Goal: Task Accomplishment & Management: Complete application form

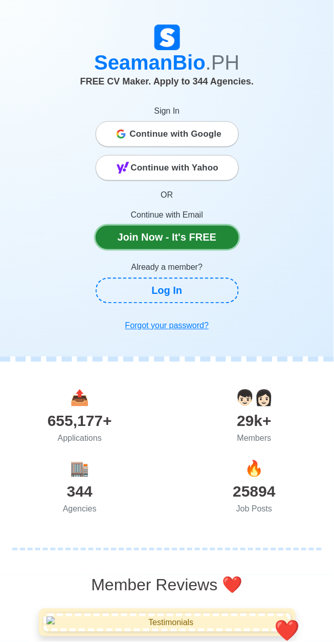
click at [131, 239] on link "Join Now - It's FREE" at bounding box center [167, 238] width 143 height 24
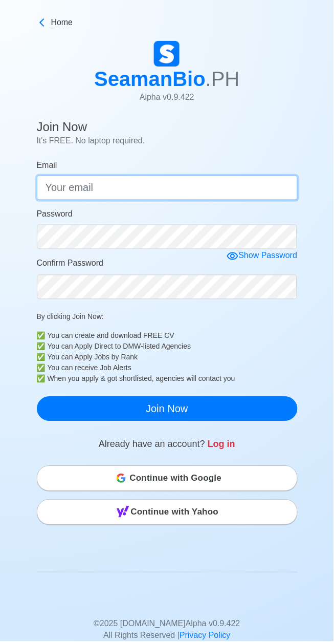
click at [71, 186] on input "Email" at bounding box center [167, 188] width 261 height 25
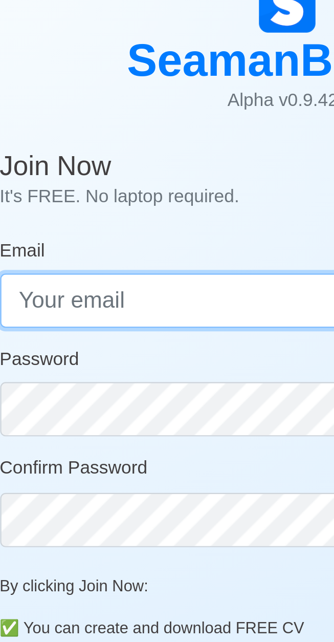
type input "[EMAIL_ADDRESS][DOMAIN_NAME]"
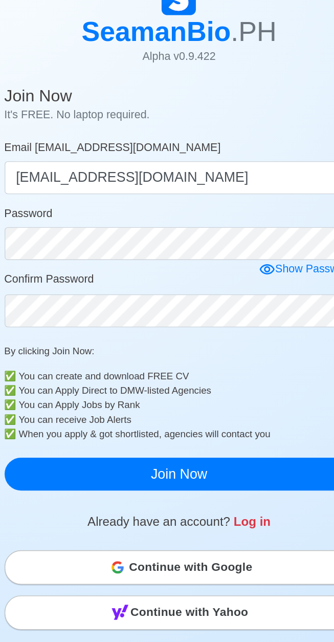
click at [241, 251] on div "Show Password" at bounding box center [262, 256] width 71 height 13
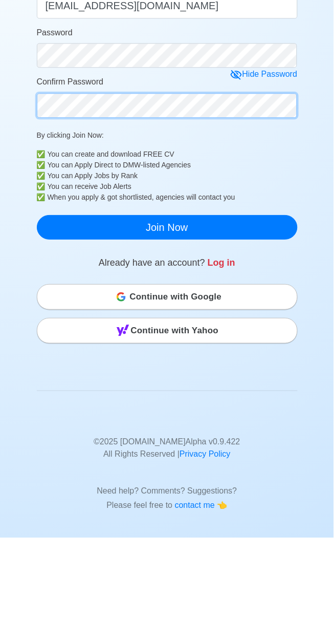
scroll to position [78, 0]
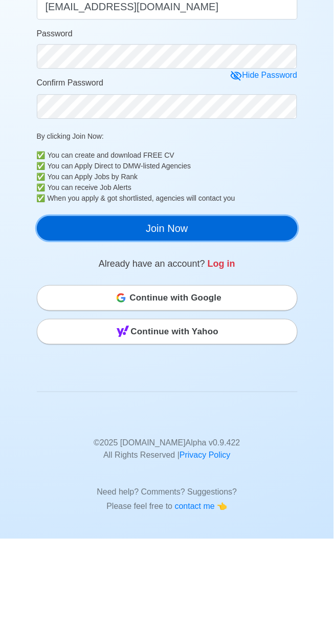
click at [133, 326] on button "Join Now" at bounding box center [167, 331] width 261 height 25
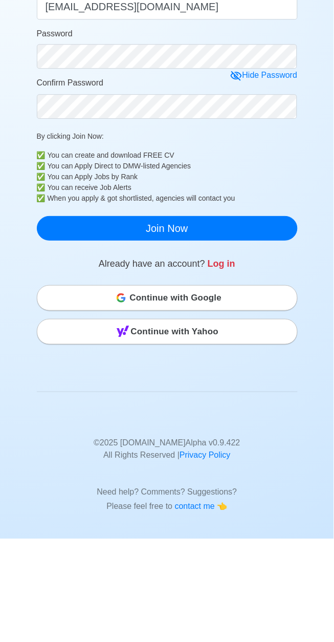
scroll to position [0, 0]
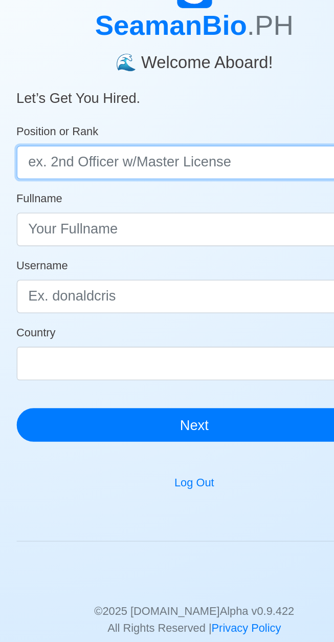
click at [156, 178] on input "Position or Rank" at bounding box center [167, 175] width 261 height 25
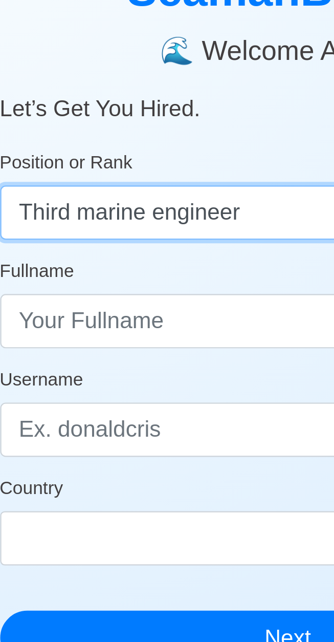
click at [49, 177] on input "Third marine engineer" at bounding box center [167, 175] width 261 height 25
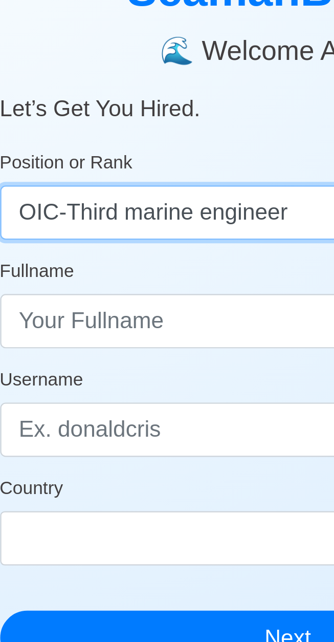
type input "OIC-Third marine engineer"
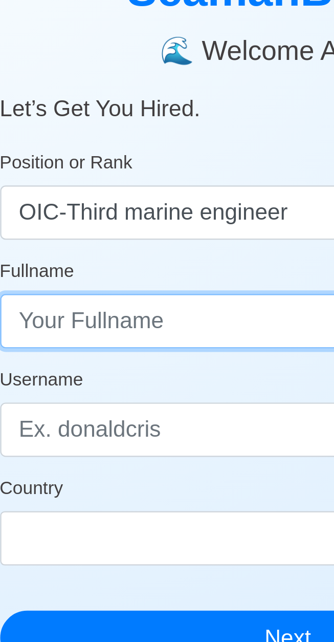
click at [105, 229] on input "Fullname" at bounding box center [167, 224] width 261 height 25
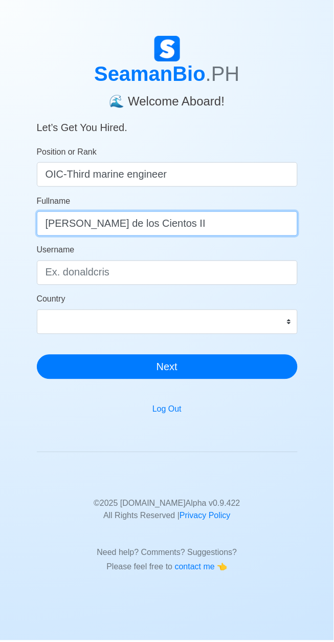
type input "Leocadio Reyes de los Cientos II"
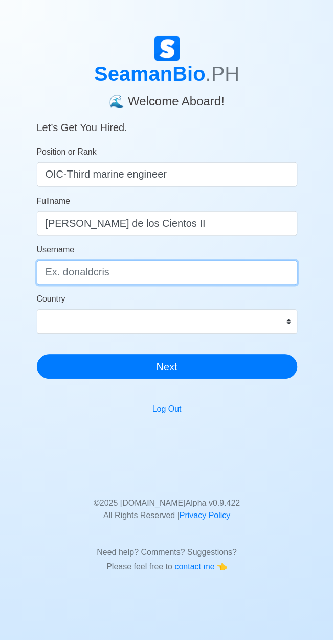
click at [146, 274] on input "Username" at bounding box center [167, 274] width 261 height 25
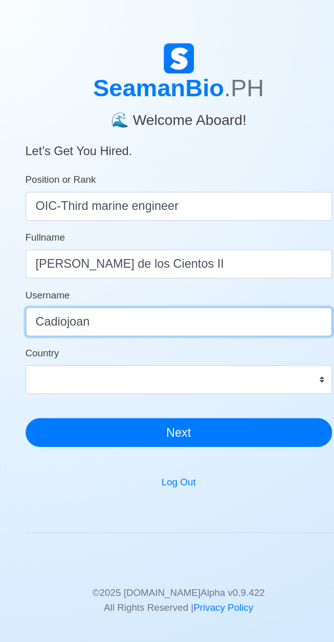
type input "Cadiojoan"
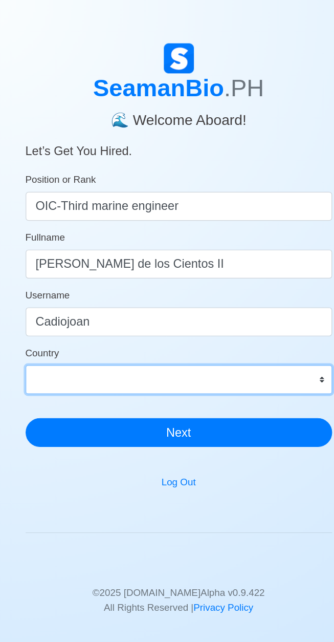
click at [280, 318] on select "Afghanistan Åland Islands Albania Algeria American Samoa Andorra Angola Anguill…" at bounding box center [167, 323] width 261 height 25
select select "PH"
click at [37, 311] on select "Afghanistan Åland Islands Albania Algeria American Samoa Andorra Angola Anguill…" at bounding box center [167, 323] width 261 height 25
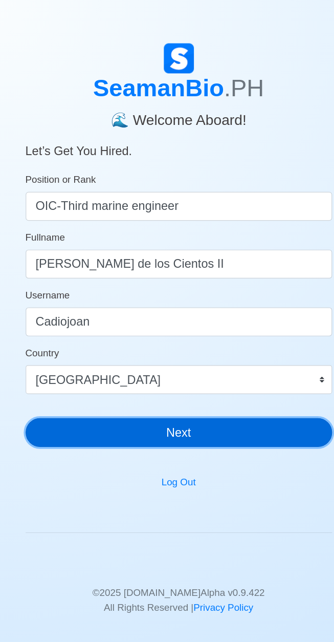
click at [202, 366] on button "Next" at bounding box center [167, 368] width 261 height 25
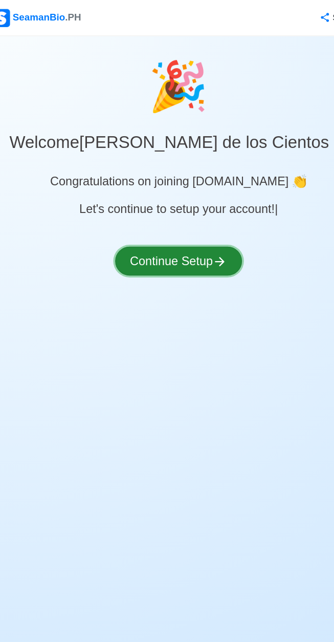
click at [198, 225] on button "Continue Setup" at bounding box center [167, 222] width 109 height 25
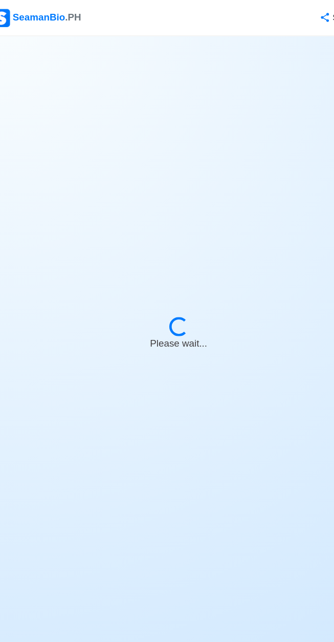
select select "Visible for Hiring"
select select "PH"
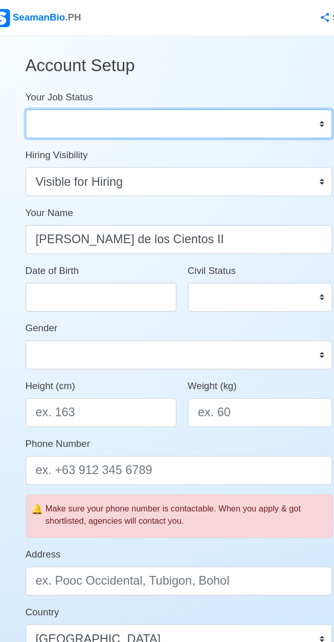
click at [287, 105] on select "Onboard Actively Looking for Job Not Looking for Job" at bounding box center [167, 105] width 261 height 25
select select "Actively Looking for Job"
click at [37, 93] on select "Onboard Actively Looking for Job Not Looking for Job" at bounding box center [167, 105] width 261 height 25
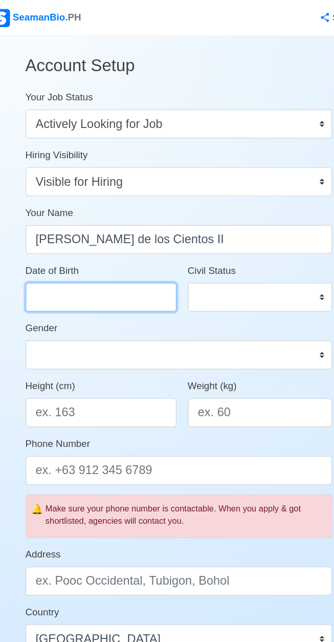
click at [110, 252] on input "Date of Birth" at bounding box center [101, 253] width 128 height 25
select select "****"
select select "******"
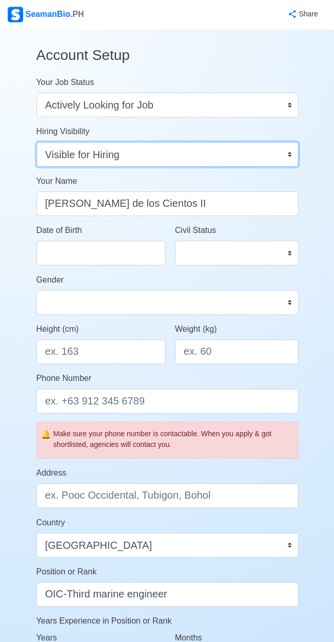
click at [291, 156] on select "Visible for Hiring Not Visible for Hiring" at bounding box center [167, 154] width 261 height 25
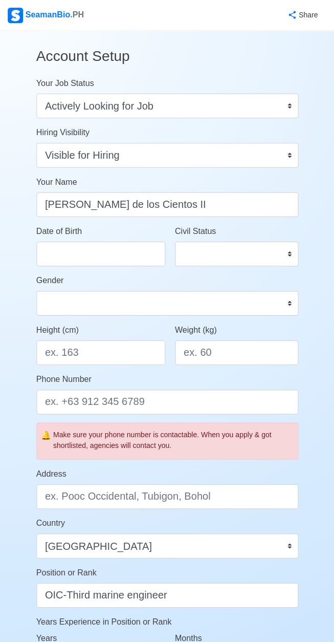
click at [324, 451] on div "Account Setup Your Job Status Onboard Actively Looking for Job Not Looking for …" at bounding box center [167, 479] width 334 height 897
click at [133, 246] on input "Date of Birth" at bounding box center [101, 253] width 128 height 25
select select "****"
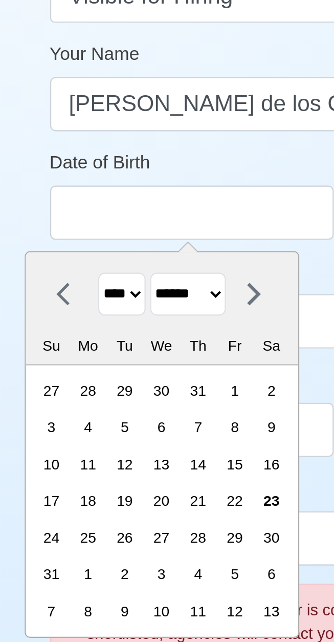
click at [116, 292] on select "******* ******** ***** ***** *** **** **** ****** ********* ******* ******** **…" at bounding box center [99, 290] width 34 height 20
select select "***"
click at [88, 280] on select "******* ******** ***** ***** *** **** **** ****** ********* ******* ******** **…" at bounding box center [99, 290] width 34 height 20
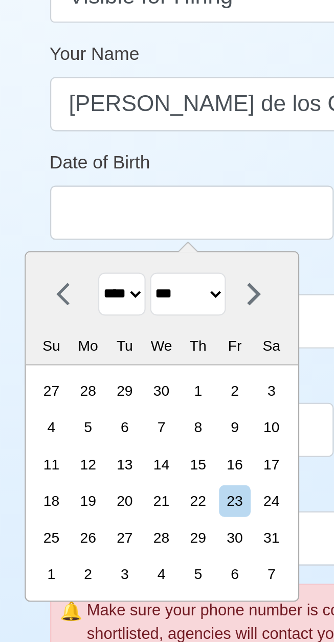
click at [73, 291] on select "**** **** **** **** **** **** **** **** **** **** **** **** **** **** **** ****…" at bounding box center [68, 290] width 21 height 20
select select "****"
click at [58, 280] on select "**** **** **** **** **** **** **** **** **** **** **** **** **** **** **** ****…" at bounding box center [68, 290] width 21 height 20
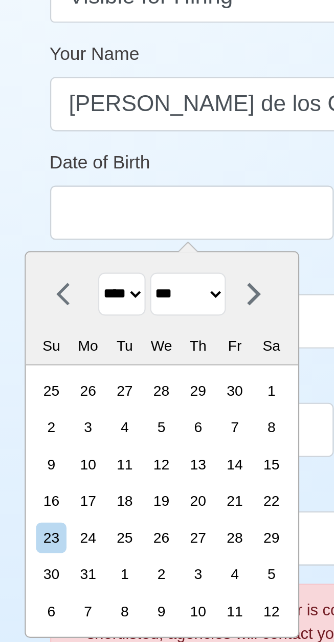
click at [61, 420] on div "31" at bounding box center [54, 416] width 14 height 14
type input "05/31/1971"
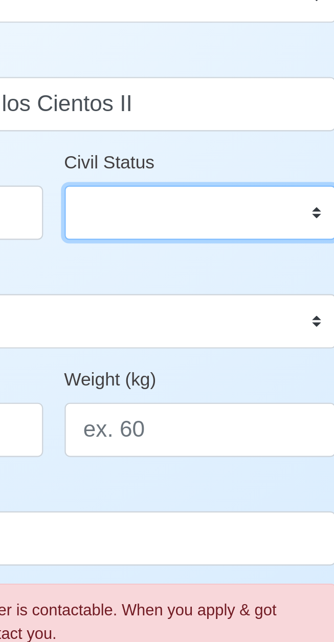
click at [286, 249] on select "Single Married Widowed Separated" at bounding box center [236, 253] width 123 height 25
select select "Widowed"
click at [175, 241] on select "Single Married Widowed Separated" at bounding box center [236, 253] width 123 height 25
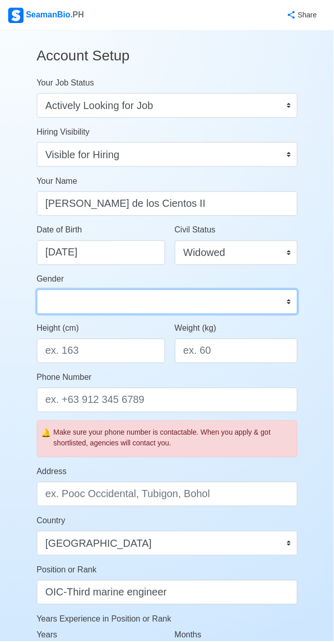
click at [253, 295] on select "Male Female" at bounding box center [167, 302] width 261 height 25
select select "Male"
click at [37, 290] on select "Male Female" at bounding box center [167, 302] width 261 height 25
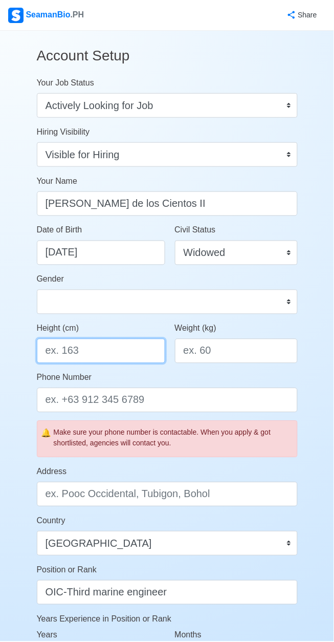
click at [141, 352] on input "Height (cm)" at bounding box center [101, 351] width 128 height 25
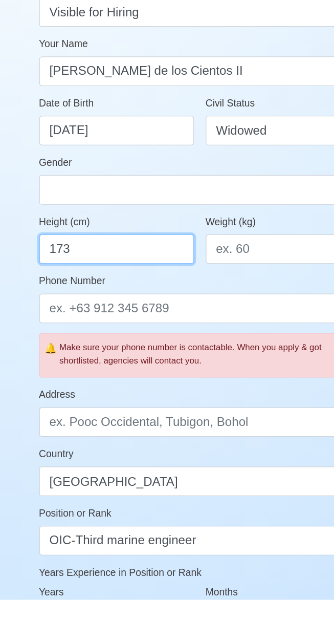
type input "173"
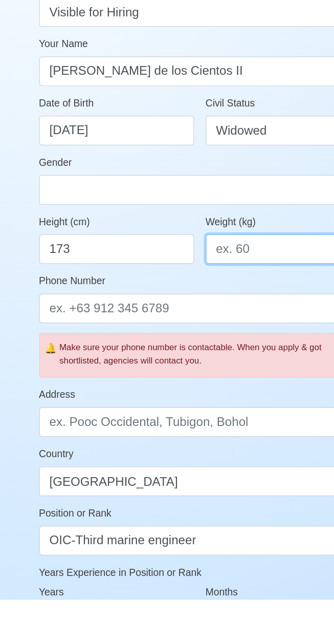
click at [231, 354] on input "Weight (kg)" at bounding box center [236, 351] width 123 height 25
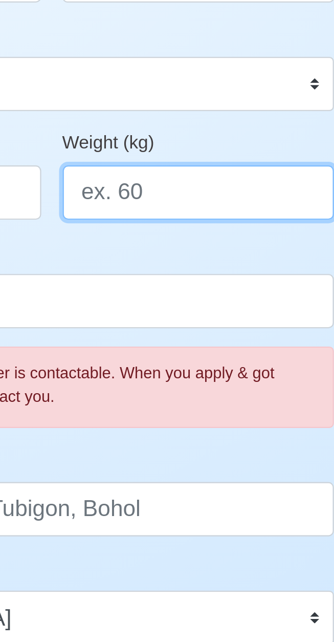
click at [229, 354] on input "Weight (kg)" at bounding box center [236, 351] width 123 height 25
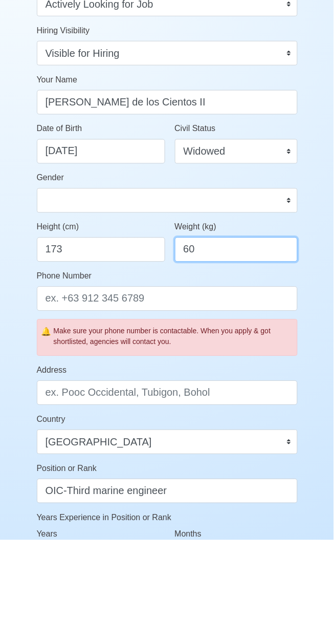
type input "60"
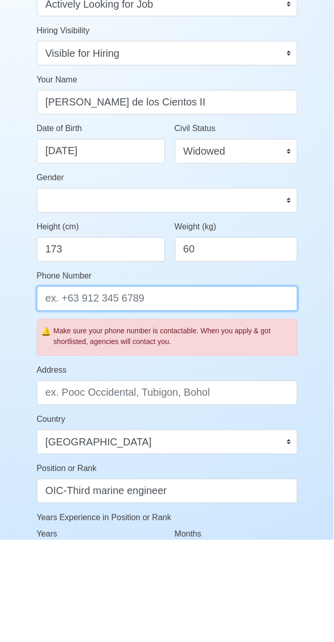
click at [190, 402] on input "Phone Number" at bounding box center [167, 400] width 261 height 25
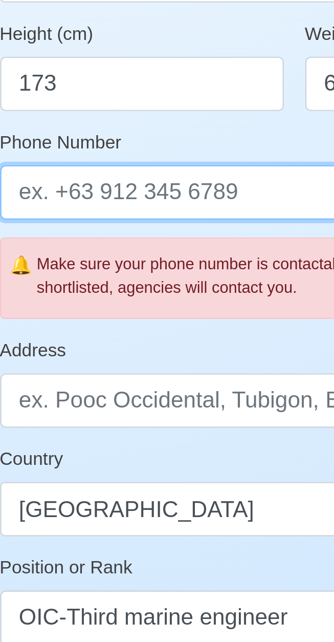
click at [83, 400] on input "Phone Number" at bounding box center [167, 400] width 261 height 25
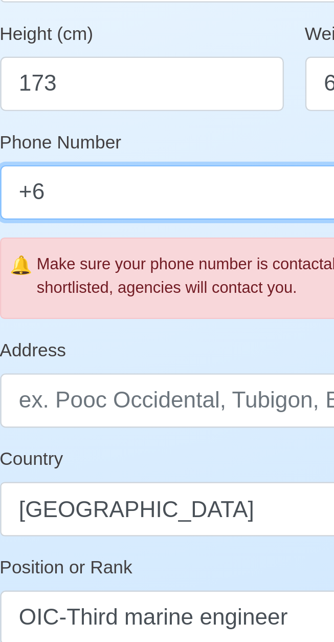
type input "+"
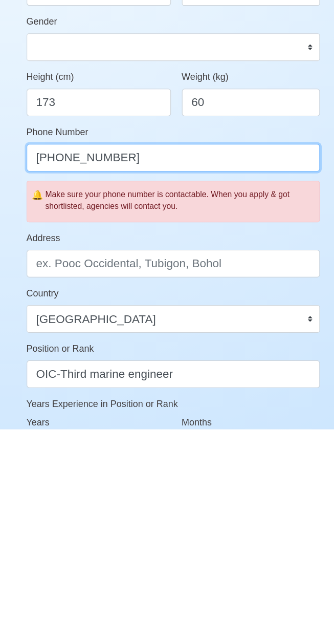
type input "+63 9082117959"
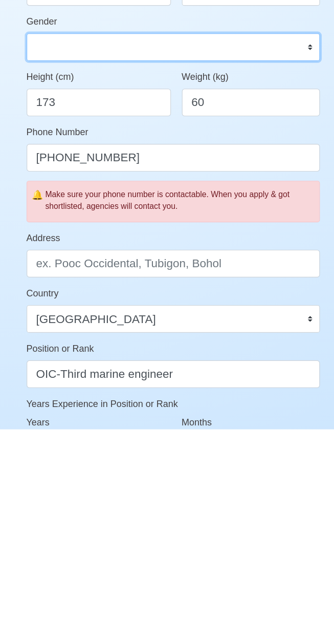
click at [132, 313] on select "Male Female" at bounding box center [167, 302] width 261 height 25
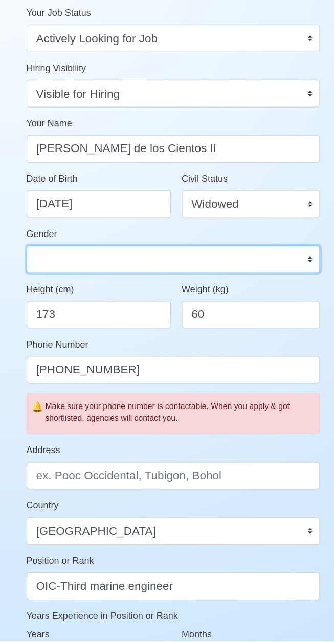
click at [37, 290] on select "Male Female" at bounding box center [167, 302] width 261 height 25
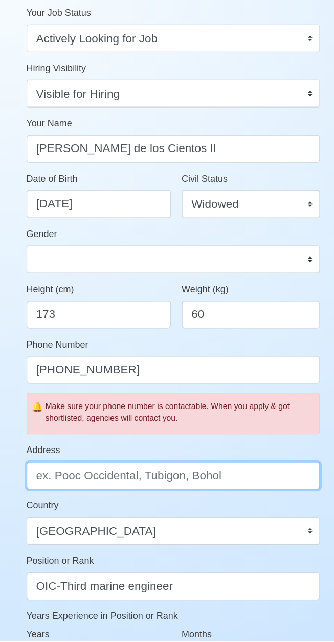
click at [125, 491] on input "Address" at bounding box center [167, 494] width 261 height 25
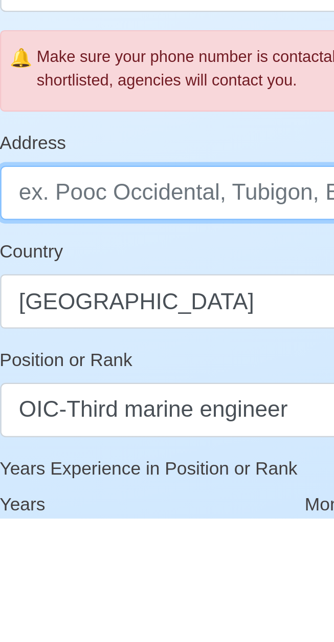
type input "Lorenzo Drive, 293A Young Apt. Englis V.Rama Ave., Cebu City"
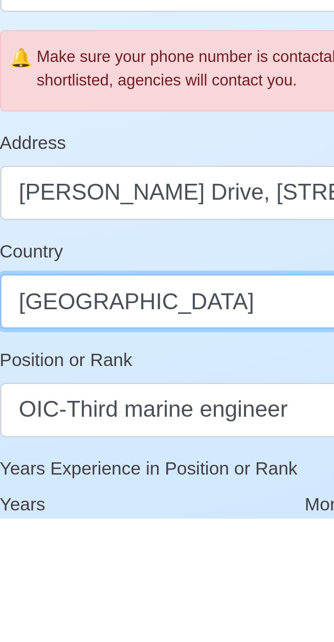
select select "US"
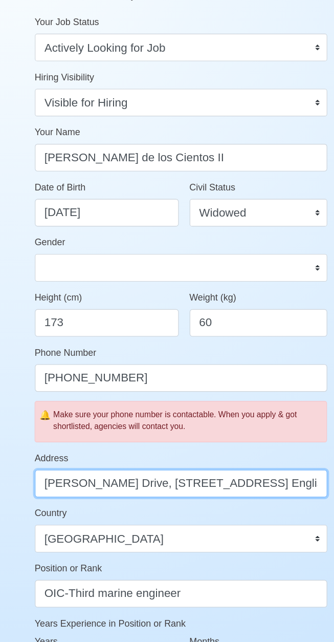
scroll to position [1, 0]
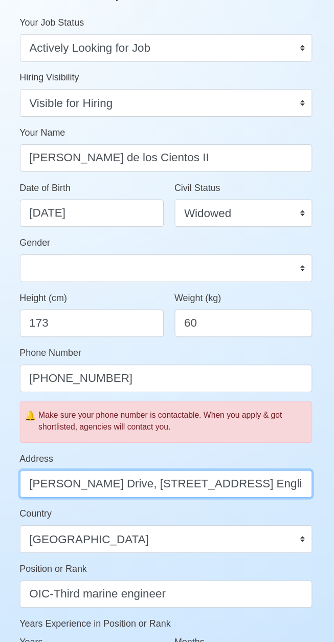
click at [285, 493] on input "Lorenzo Drive, 293A Young Apt. Englis V.Rama Ave., Cebu City" at bounding box center [167, 494] width 261 height 25
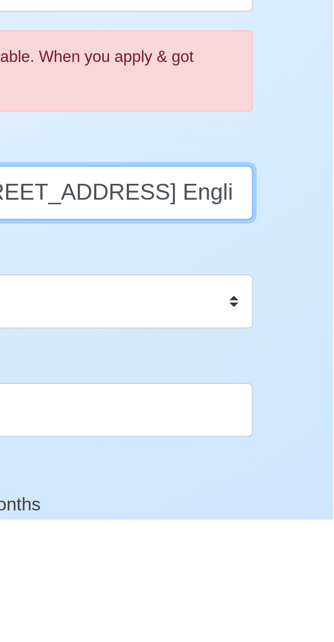
click at [295, 494] on input "Lorenzo Drive, 293A Young Apt. Englis V.Rama Ave., Cebu City" at bounding box center [167, 494] width 261 height 25
click at [288, 496] on input "Lorenzo Drive, 293A Young Apt. Englis V.Rama Ave., Cebu City" at bounding box center [167, 494] width 261 height 25
click at [288, 496] on input "Lorenzo Drive, 293A Young Apt. Englis V.Rama Ave, Cebu City" at bounding box center [167, 494] width 261 height 25
click at [288, 495] on input "Lorenzo Drive, 293A Young Apt. Englis V.Rama Ave, Cebu City" at bounding box center [167, 494] width 261 height 25
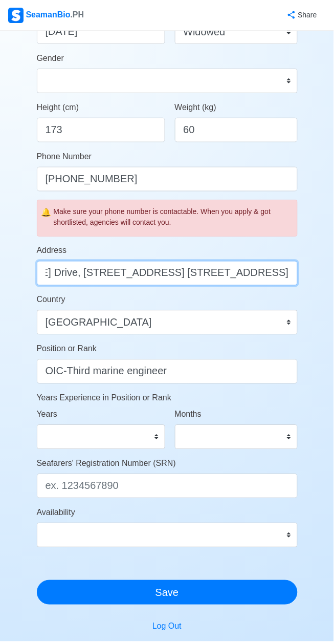
scroll to position [309, 0]
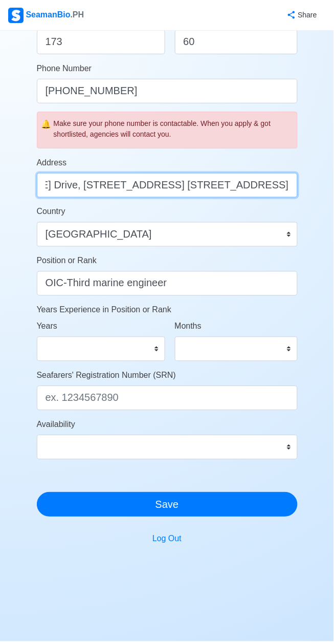
type input "Lorenzo Drive, 293A Young Apt. Englis V.Rama Ave, Guadalupe , Cebu City Cebu Ci…"
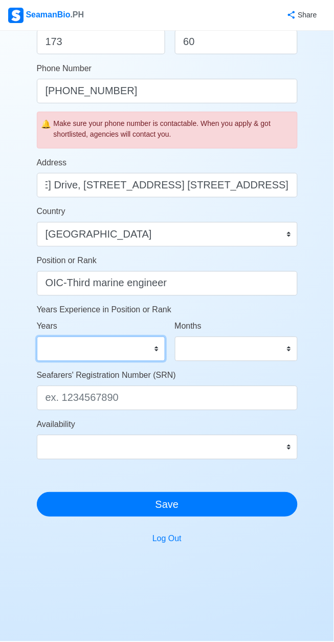
click at [139, 344] on select "0 1 2 3 4 5 6 7 8 9 10 11 12 13 14 15 16 17 18 19 20 21 22 23 24 25 26 27 28 29…" at bounding box center [101, 349] width 128 height 25
select select "12"
click at [37, 337] on select "0 1 2 3 4 5 6 7 8 9 10 11 12 13 14 15 16 17 18 19 20 21 22 23 24 25 26 27 28 29…" at bounding box center [101, 349] width 128 height 25
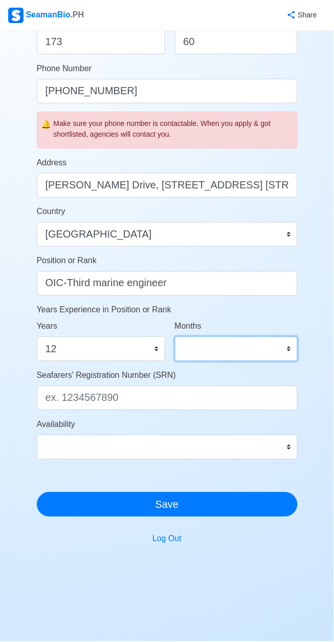
click at [276, 358] on select "0 1 2 3 4 5 6 7 8 9 10 11" at bounding box center [236, 349] width 123 height 25
select select "4"
click at [175, 337] on select "0 1 2 3 4 5 6 7 8 9 10 11" at bounding box center [236, 349] width 123 height 25
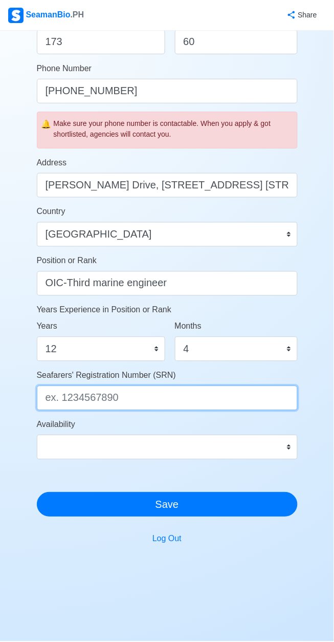
click at [162, 400] on input "Seafarers' Registration Number (SRN)" at bounding box center [167, 398] width 261 height 25
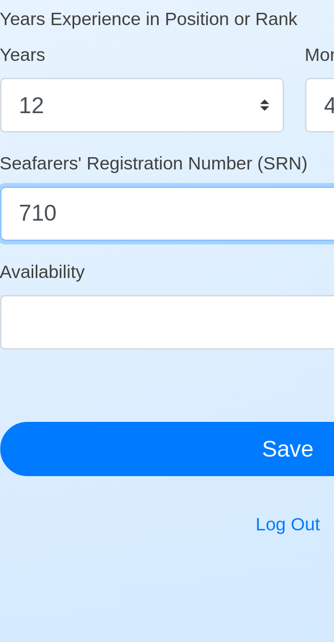
click at [117, 392] on input "710" at bounding box center [167, 398] width 261 height 25
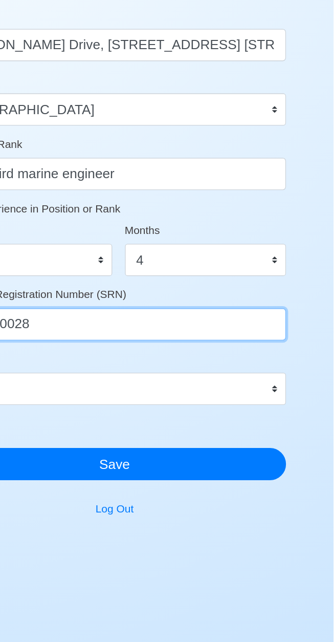
type input "7105310028"
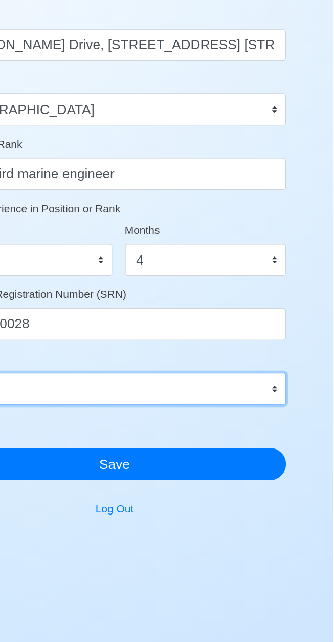
click at [292, 445] on select "Immediate Sep 2025 Oct 2025 Nov 2025 Dec 2025 Jan 2026 Feb 2026 Mar 2026 Apr 20…" at bounding box center [167, 447] width 261 height 25
select select "4102419600000"
click at [37, 435] on select "Immediate Sep 2025 Oct 2025 Nov 2025 Dec 2025 Jan 2026 Feb 2026 Mar 2026 Apr 20…" at bounding box center [167, 447] width 261 height 25
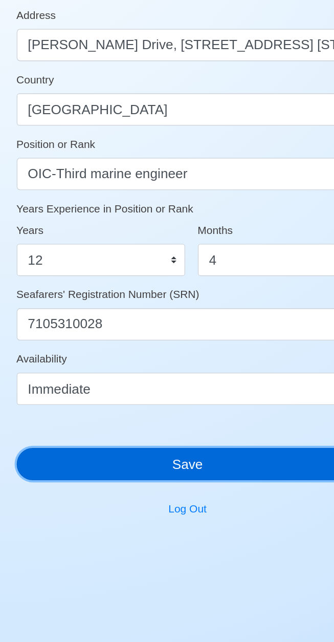
click at [182, 500] on button "Save" at bounding box center [167, 504] width 261 height 25
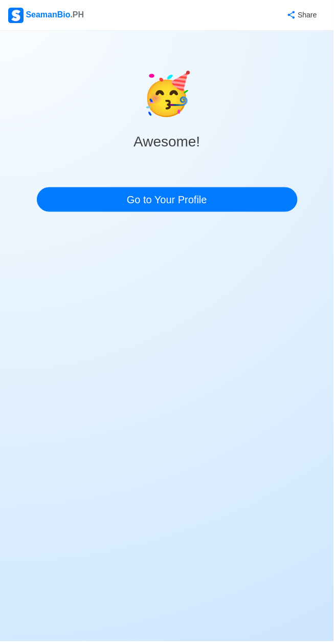
scroll to position [7, 0]
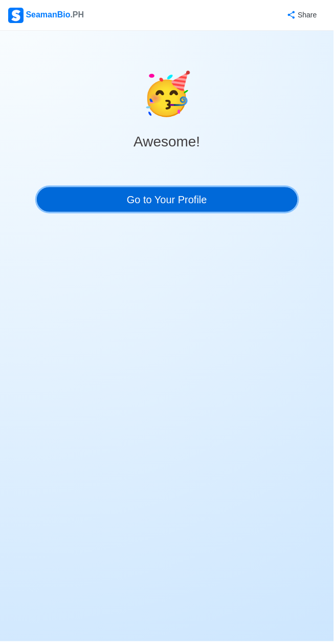
click at [229, 191] on link "Go to Your Profile" at bounding box center [167, 199] width 261 height 25
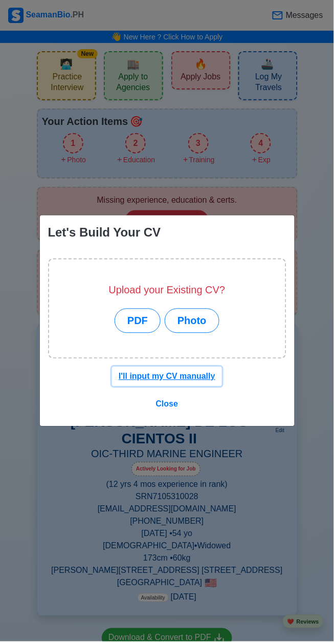
click at [184, 378] on u "I'll input my CV manually" at bounding box center [167, 376] width 97 height 9
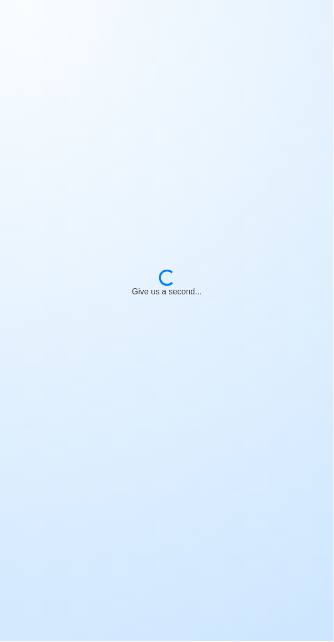
scroll to position [41, 0]
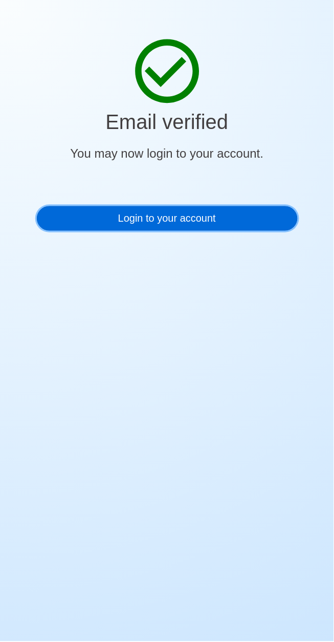
click at [234, 217] on link "Login to your account" at bounding box center [167, 218] width 261 height 25
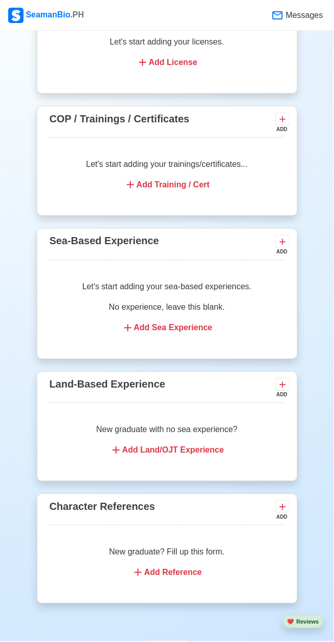
scroll to position [1255, 0]
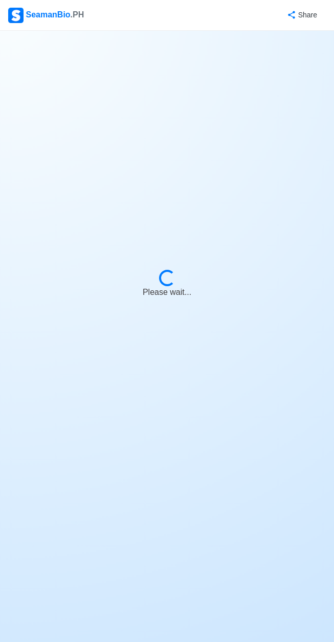
select select "Actively Looking for Job"
select select "Visible for Hiring"
select select "Widowed"
select select "[DEMOGRAPHIC_DATA]"
select select "US"
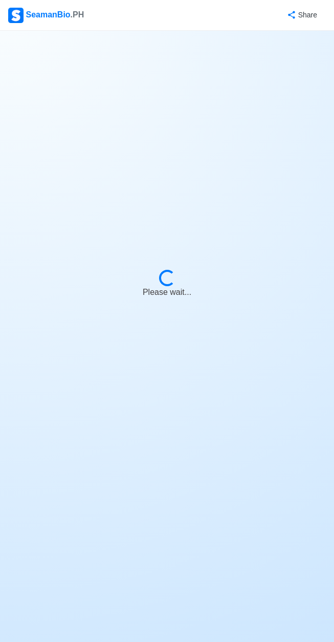
select select "12"
select select "4"
select select "4102419600000"
